Goal: Information Seeking & Learning: Learn about a topic

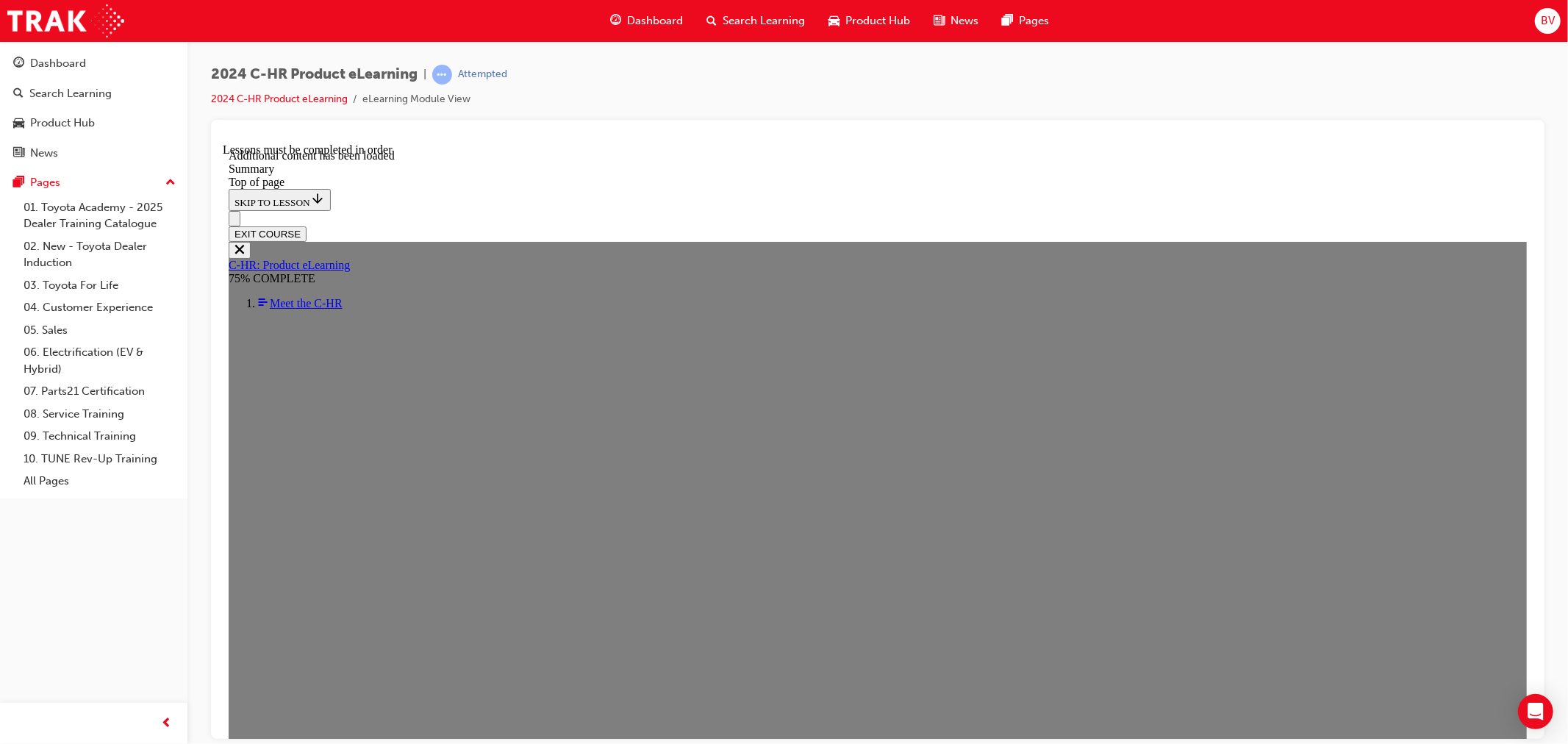
scroll to position [2369, 0]
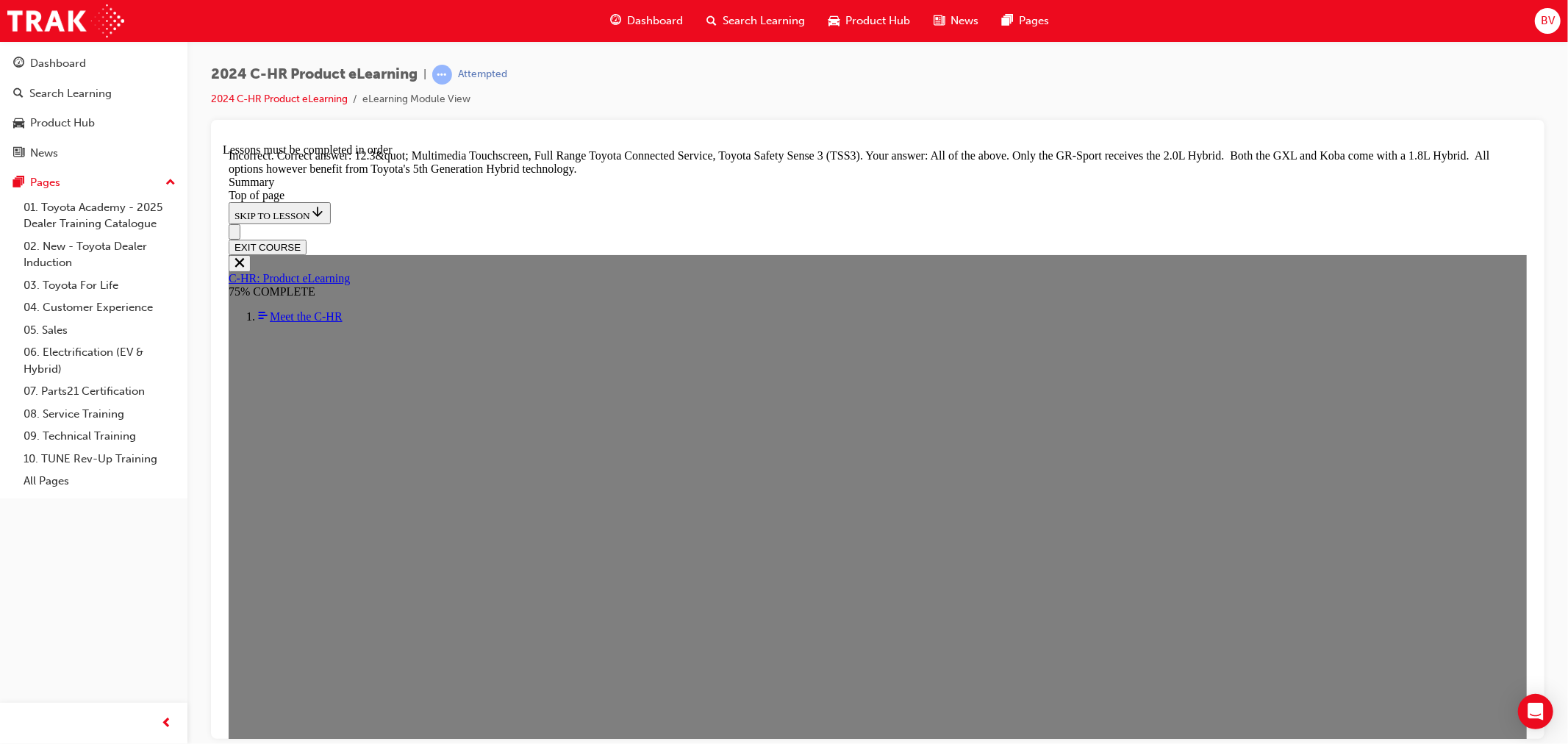
scroll to position [2687, 0]
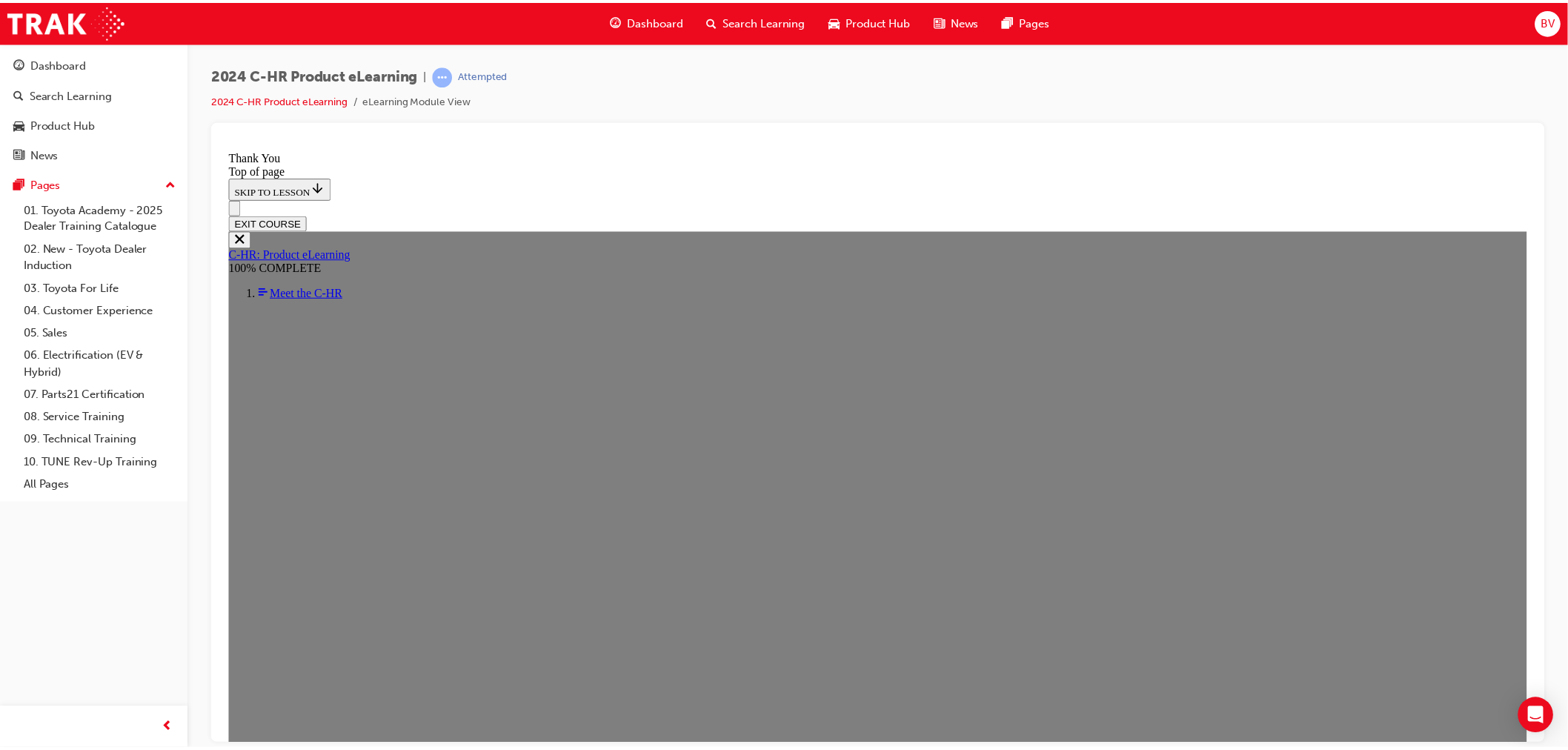
scroll to position [0, 0]
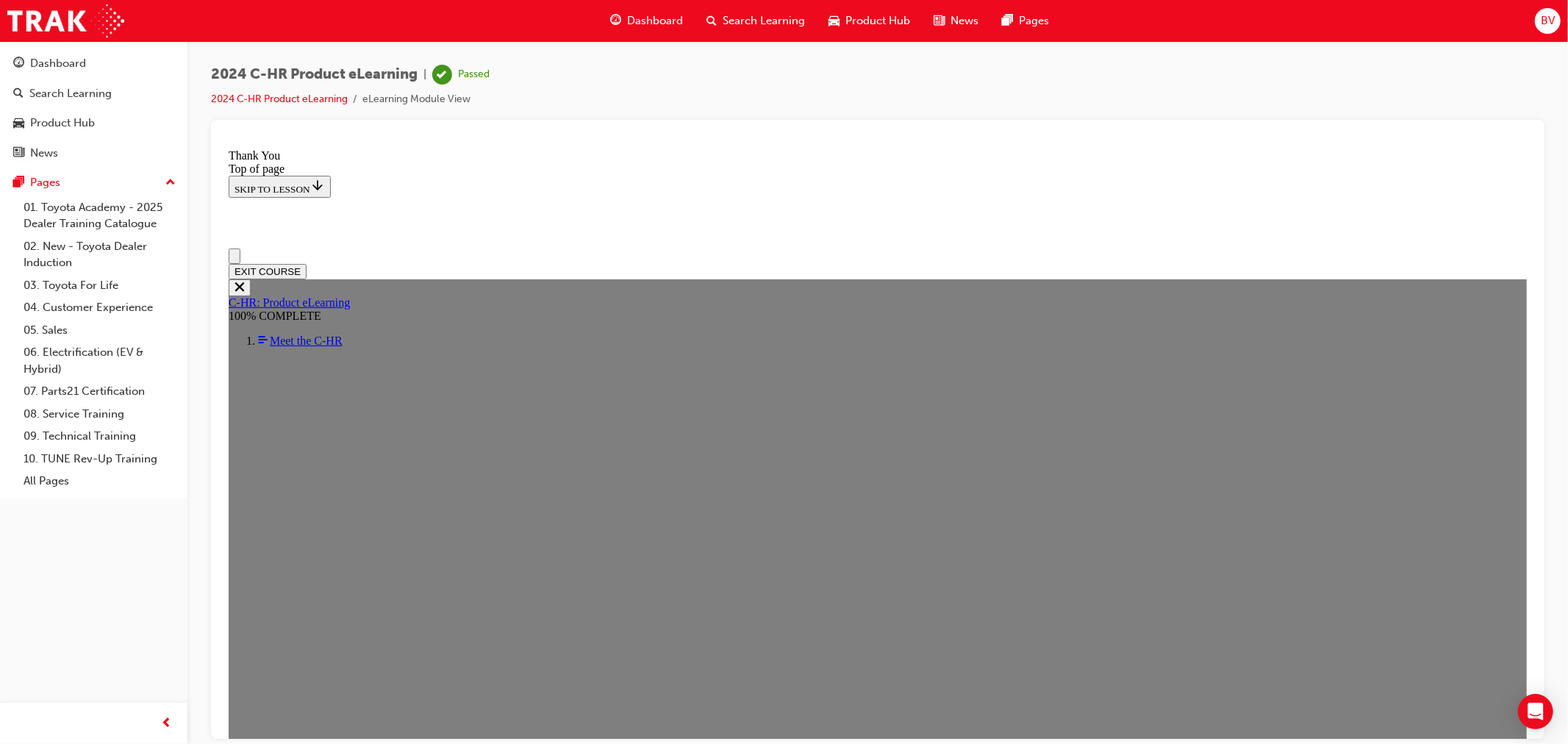
click at [305, 263] on button "EXIT COURSE" at bounding box center [267, 271] width 78 height 15
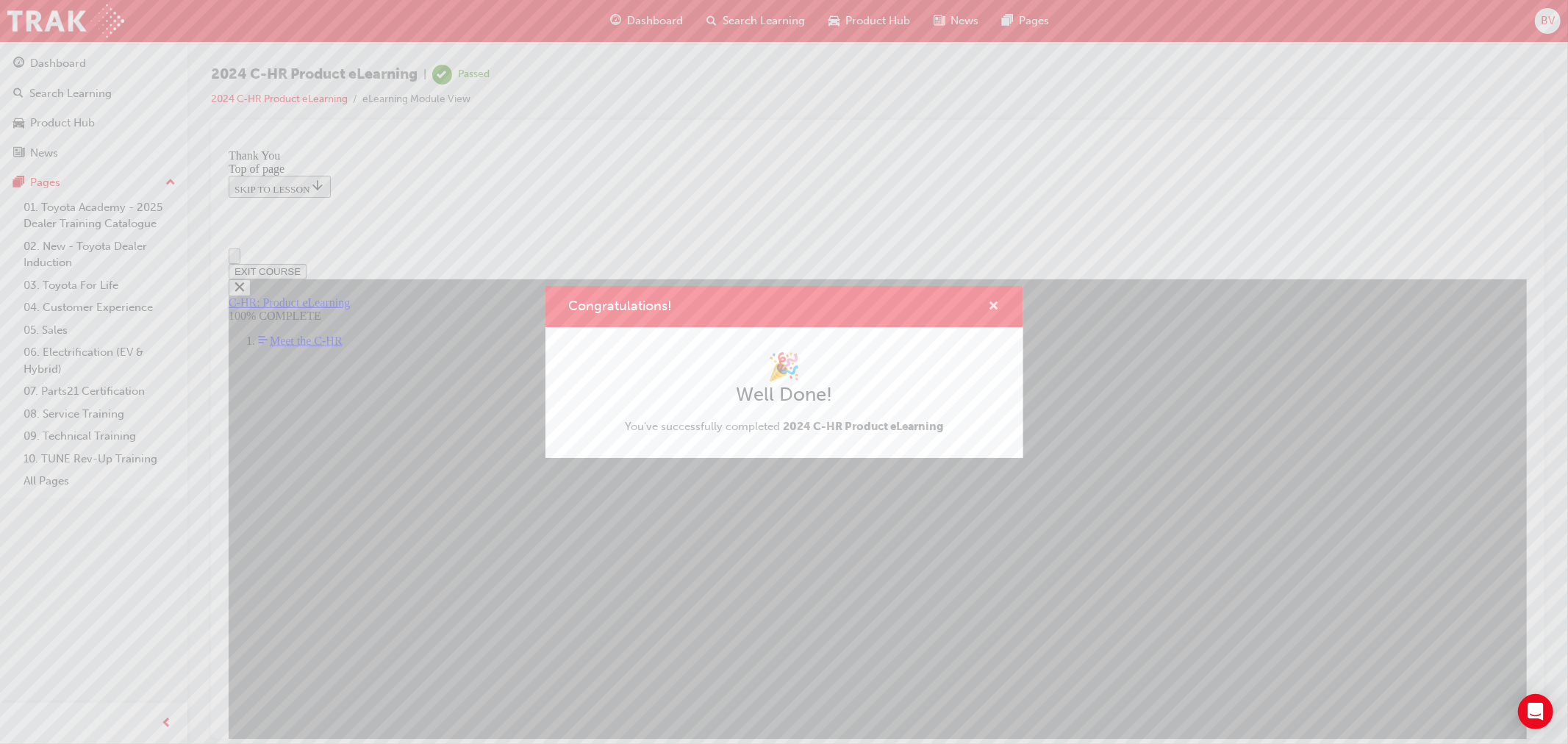
click at [996, 301] on span "cross-icon" at bounding box center [994, 307] width 11 height 13
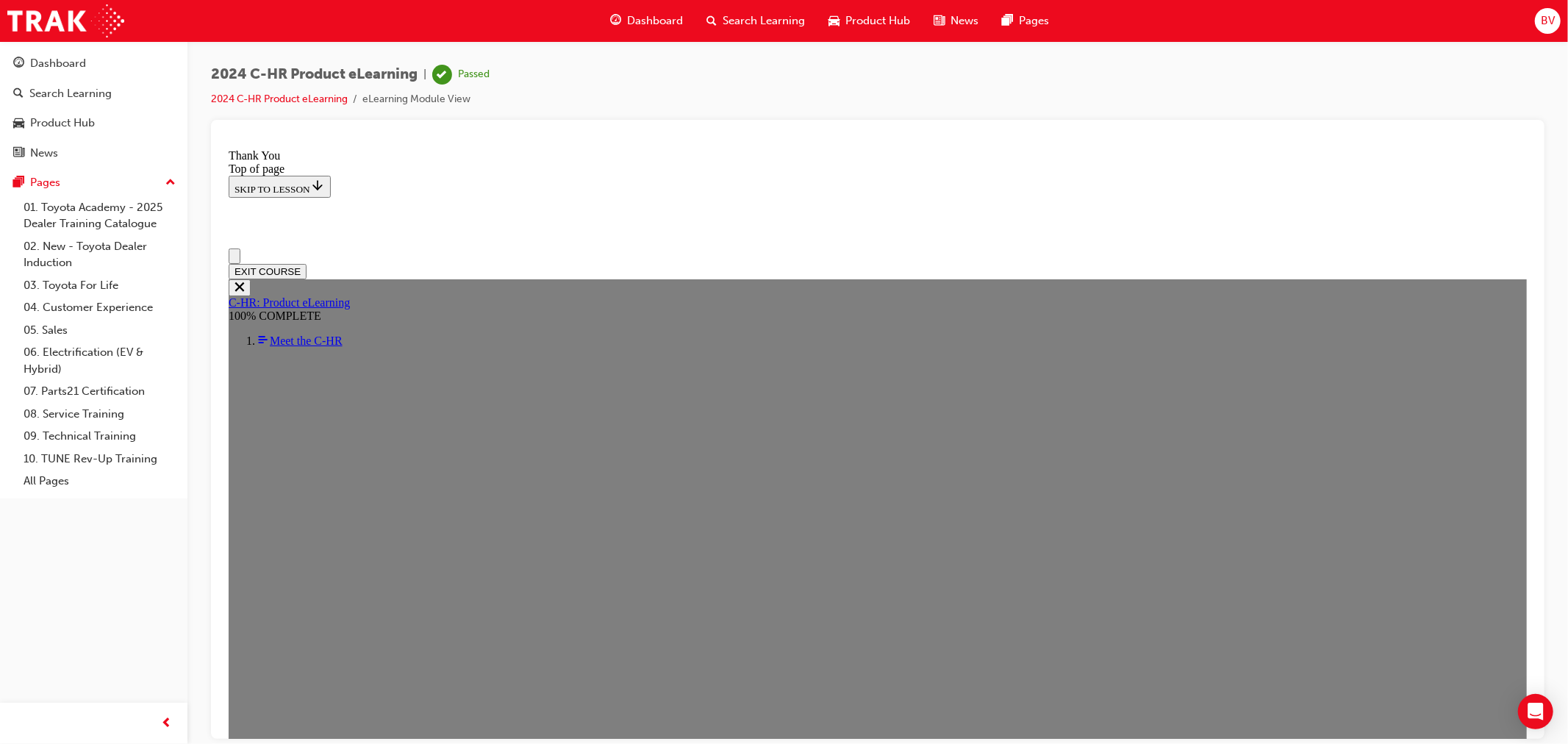
click at [761, 18] on span "Search Learning" at bounding box center [764, 21] width 82 height 17
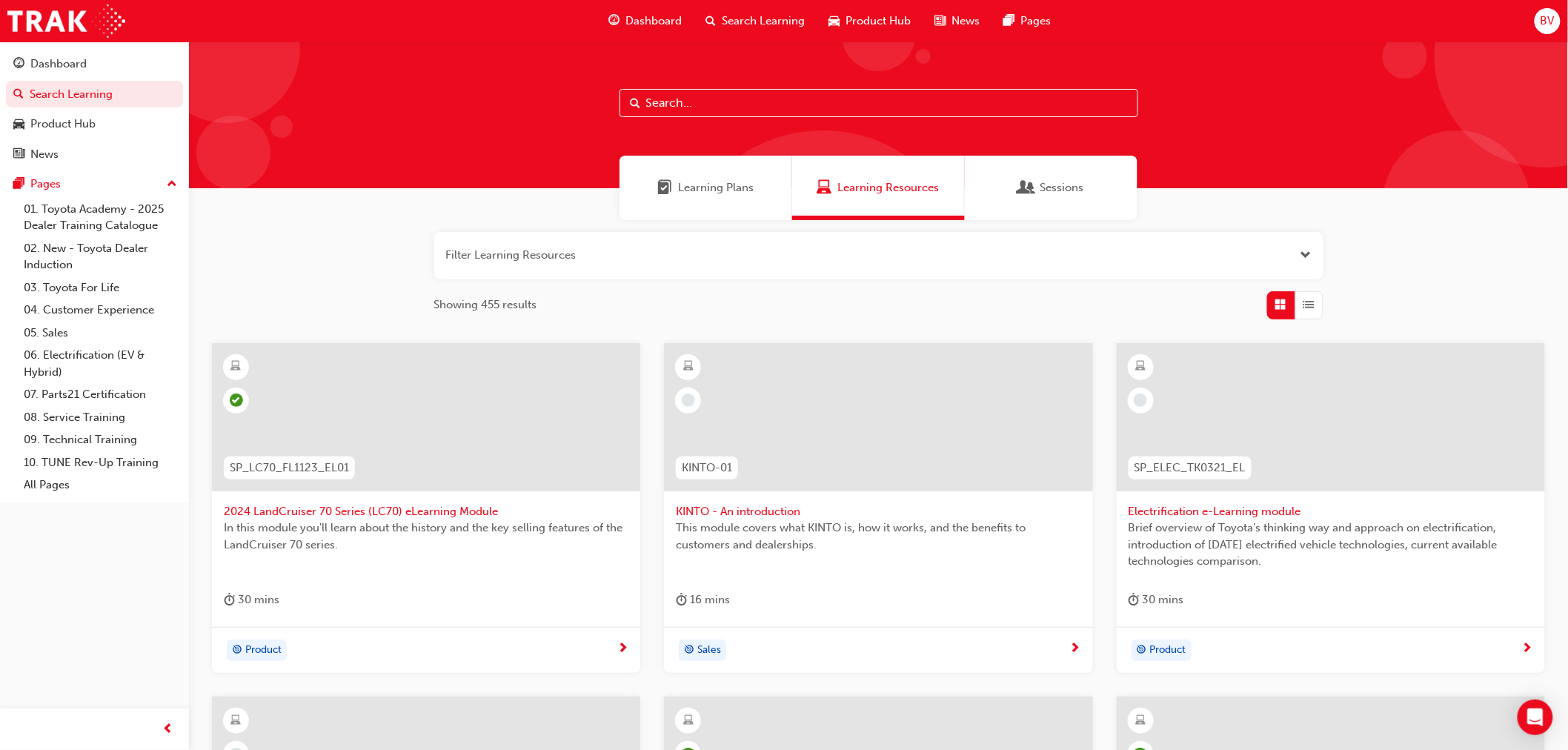
click at [709, 188] on span "Learning Plans" at bounding box center [716, 188] width 76 height 17
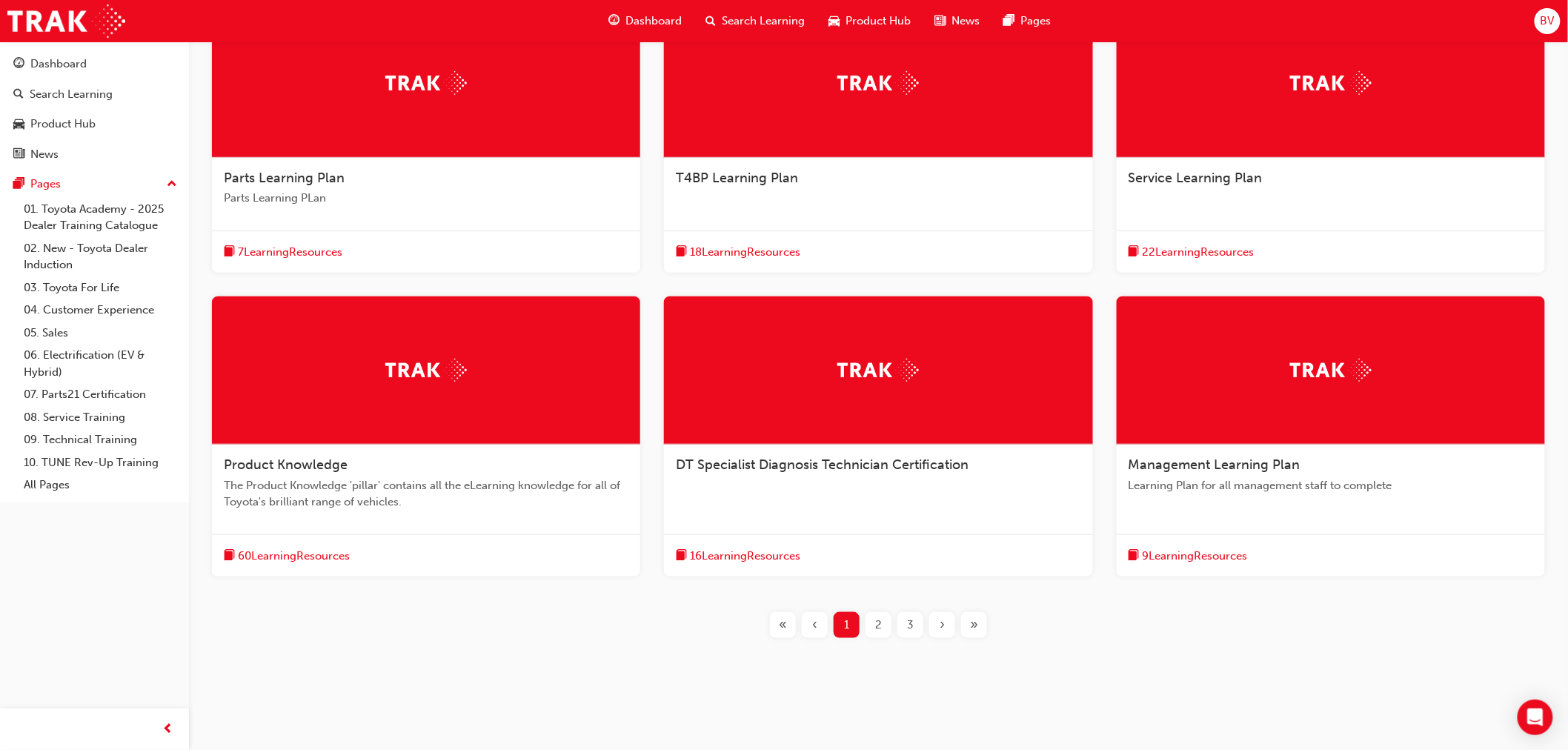
scroll to position [343, 0]
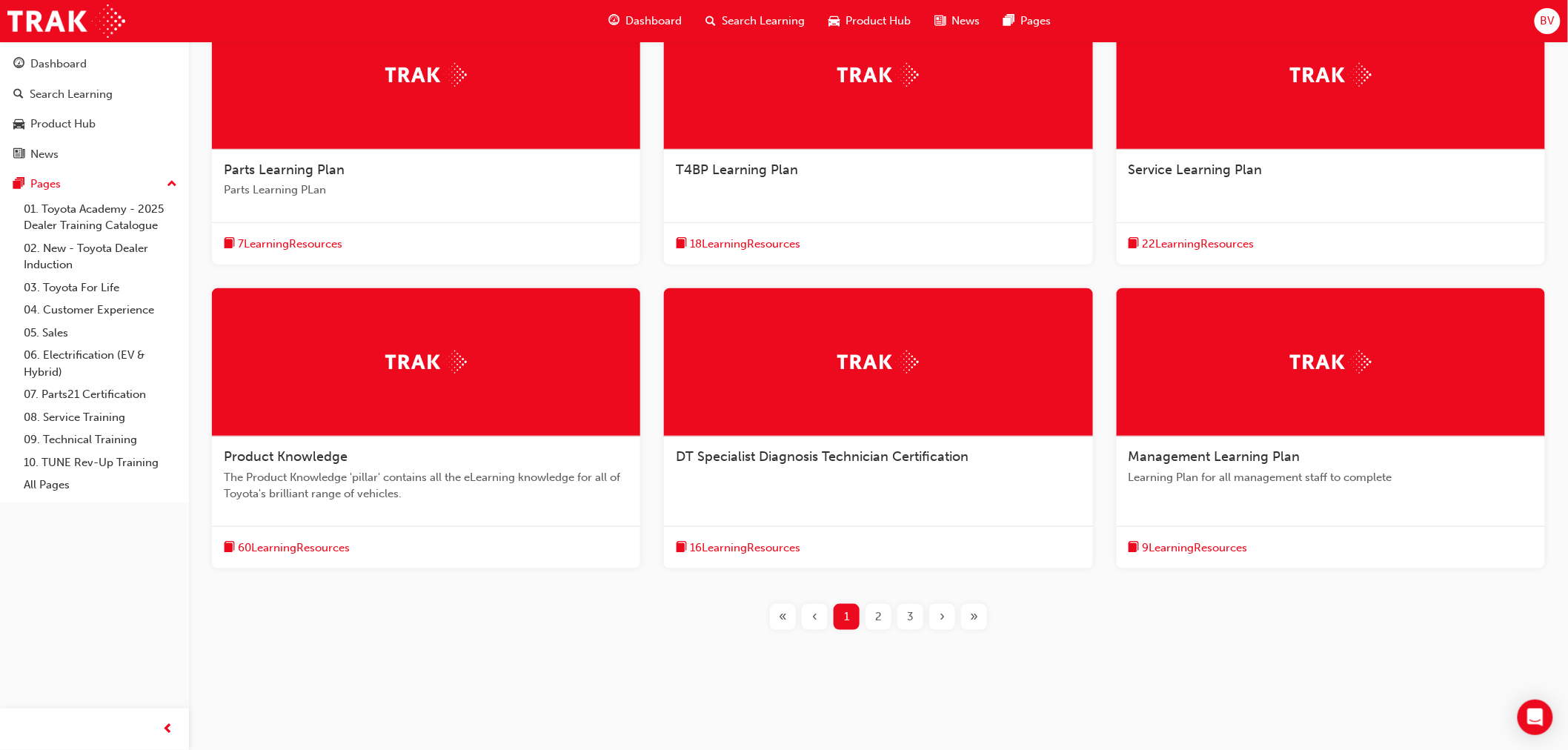
click at [404, 539] on div "60 Learning Resources" at bounding box center [426, 548] width 429 height 43
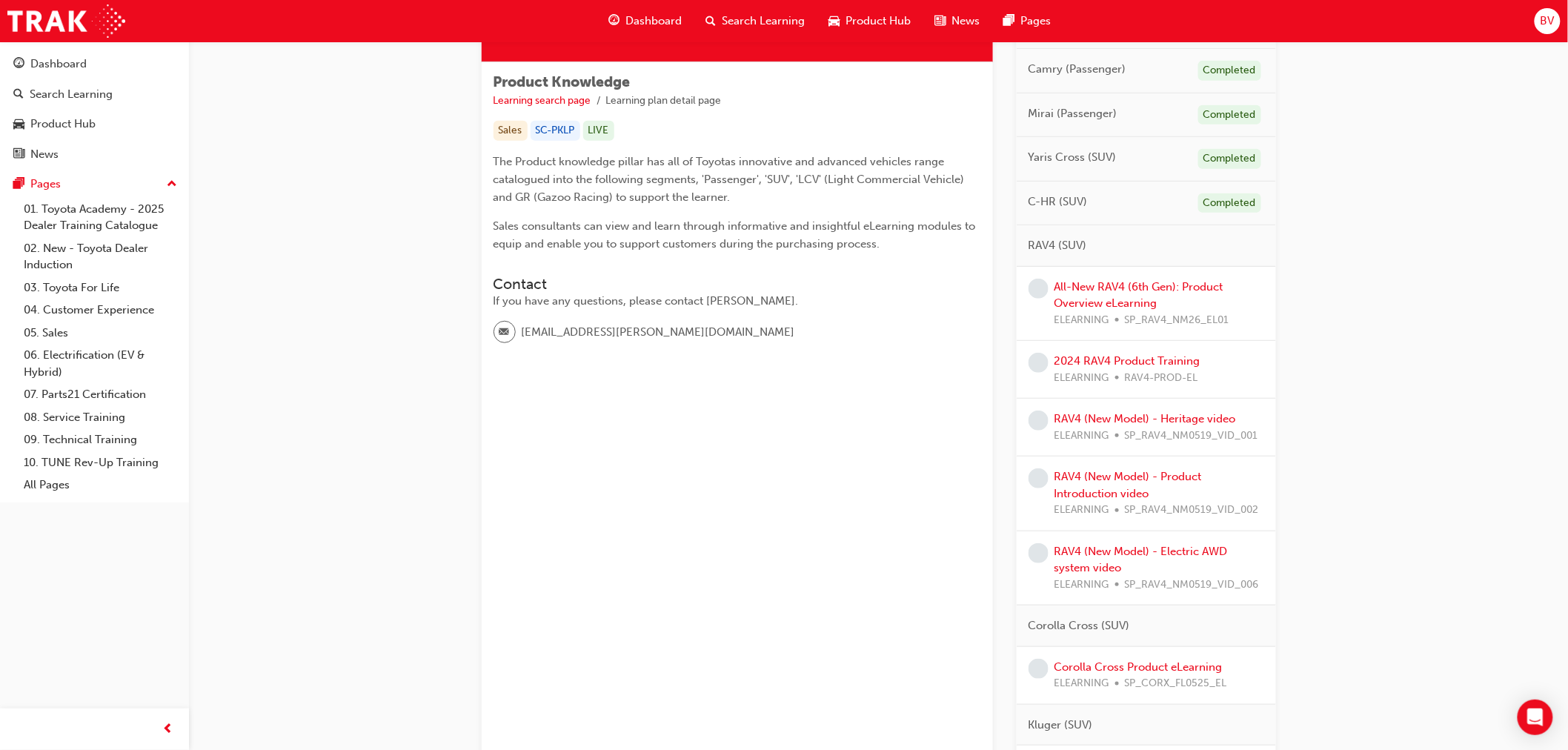
scroll to position [247, 0]
